Goal: Find specific page/section: Find specific page/section

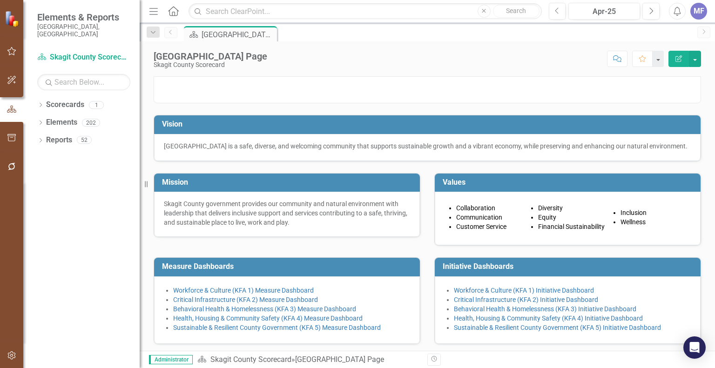
click at [702, 11] on div "MF" at bounding box center [698, 11] width 17 height 17
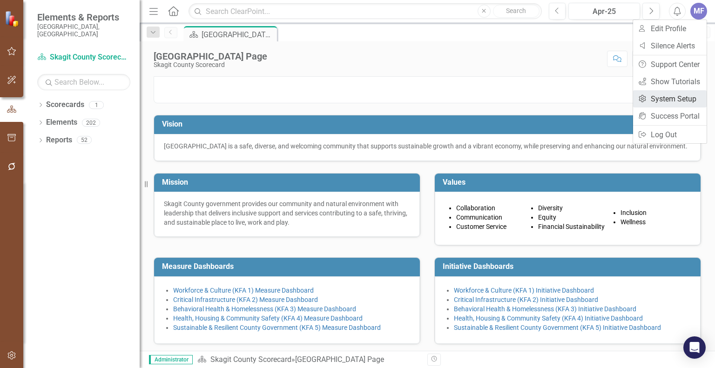
click at [663, 100] on link "Settings System Setup" at bounding box center [670, 98] width 74 height 17
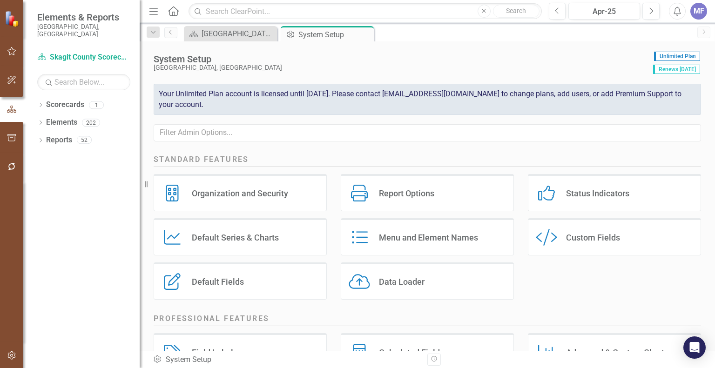
click at [194, 281] on div "Default Fields" at bounding box center [218, 281] width 52 height 11
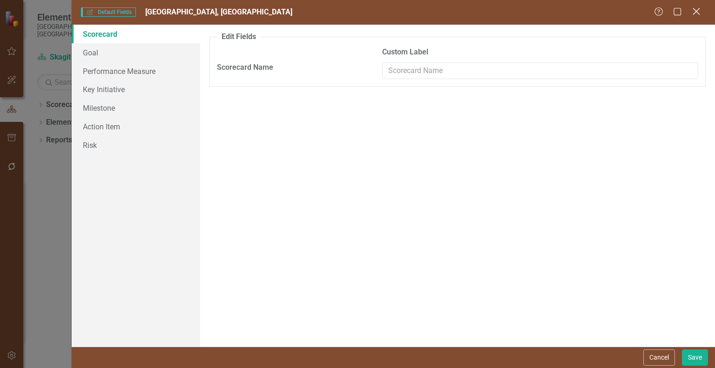
click at [699, 9] on icon at bounding box center [696, 11] width 7 height 7
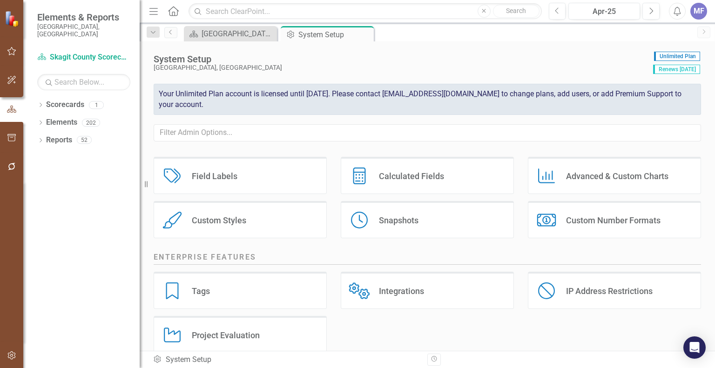
scroll to position [192, 0]
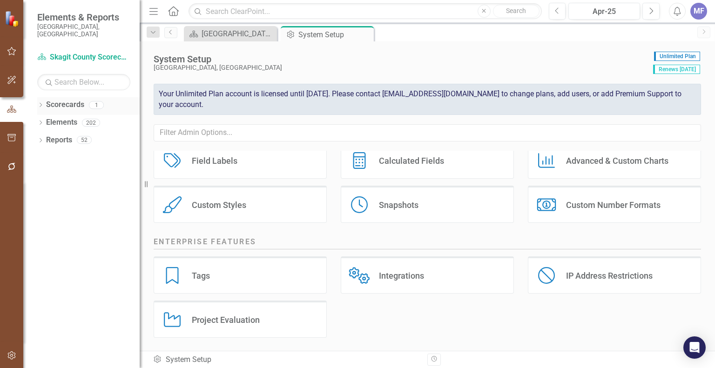
click at [75, 100] on link "Scorecards" at bounding box center [65, 105] width 38 height 11
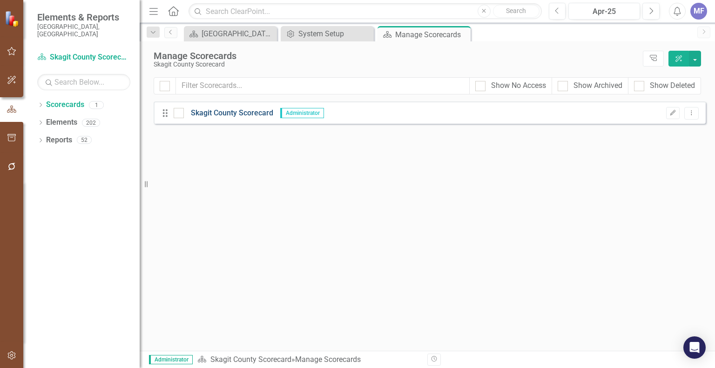
click at [218, 113] on link "Skagit County Scorecard" at bounding box center [228, 113] width 89 height 11
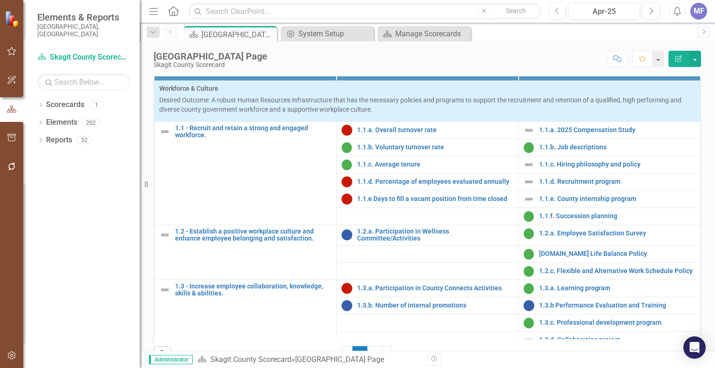
scroll to position [295, 0]
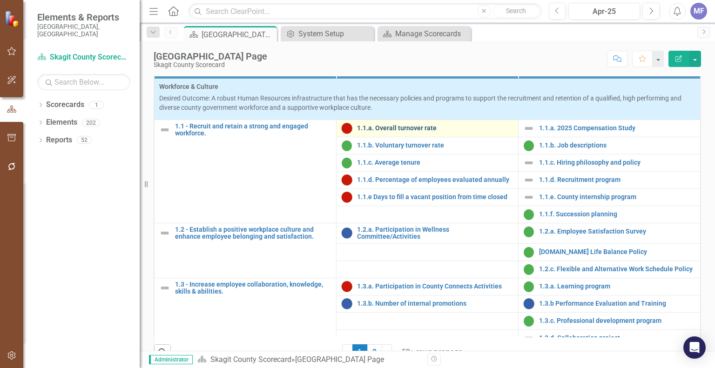
click at [391, 132] on link "1.1.a. Overall turnover rate" at bounding box center [435, 128] width 156 height 7
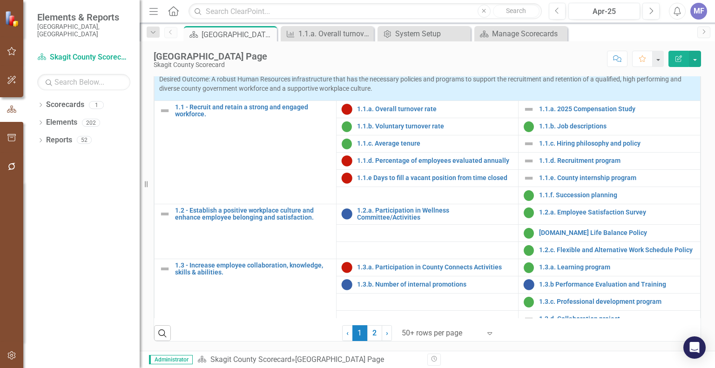
scroll to position [391, 0]
click at [372, 337] on link "2" at bounding box center [374, 333] width 15 height 16
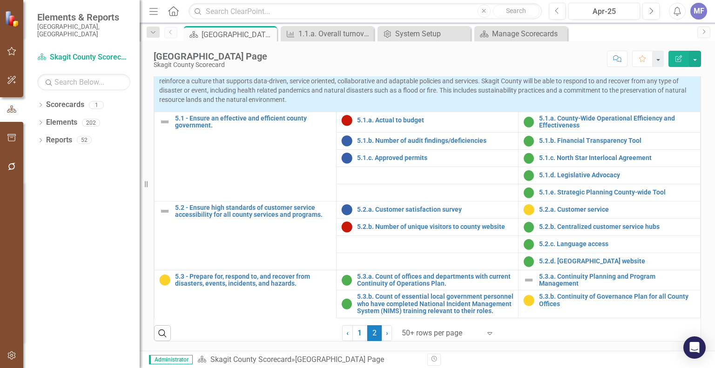
scroll to position [0, 0]
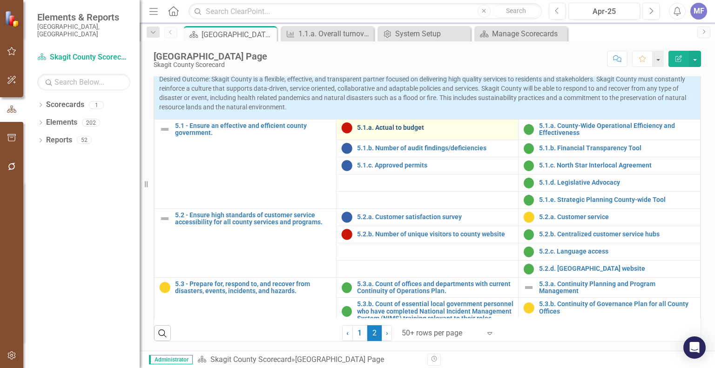
click at [393, 131] on link "5.1.a. Actual to budget" at bounding box center [435, 127] width 156 height 7
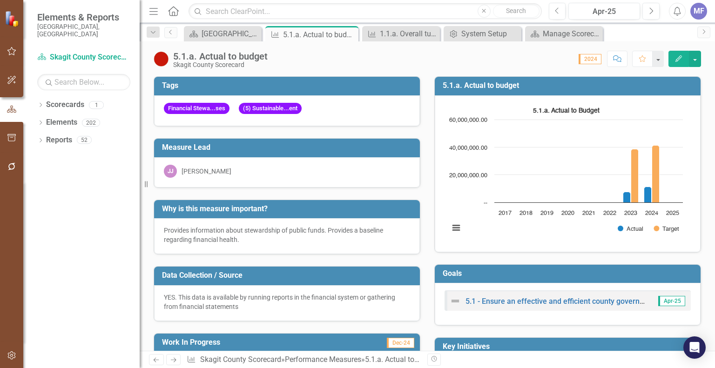
click at [700, 13] on div "MF" at bounding box center [698, 11] width 17 height 17
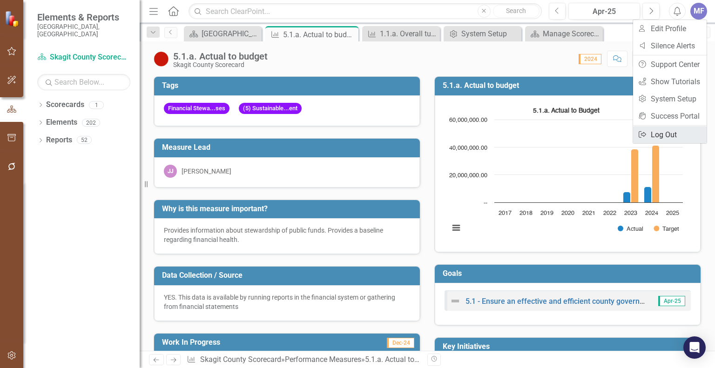
click at [679, 138] on link "Logout Log Out" at bounding box center [670, 134] width 74 height 17
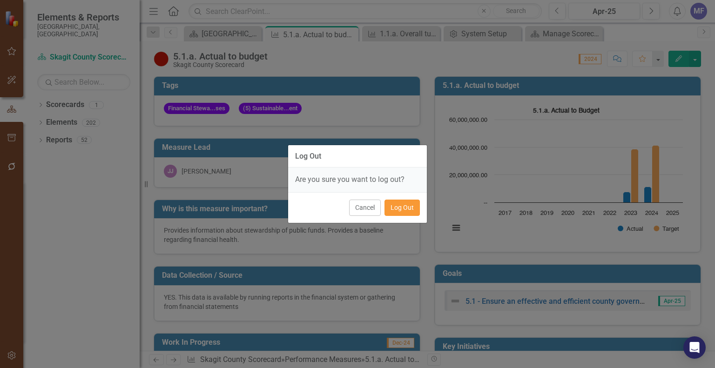
click at [404, 206] on button "Log Out" at bounding box center [401, 208] width 35 height 16
